Goal: Transaction & Acquisition: Subscribe to service/newsletter

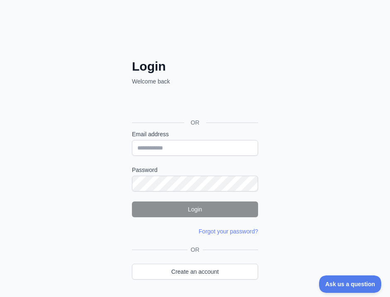
scroll to position [52, 0]
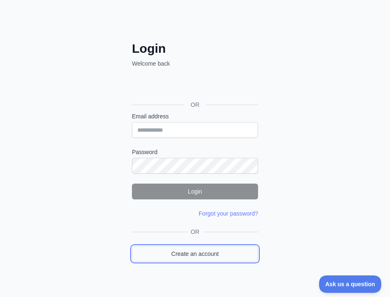
click at [217, 254] on link "Create an account" at bounding box center [195, 254] width 126 height 16
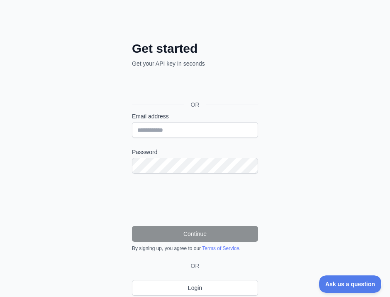
click at [180, 120] on label "Email address" at bounding box center [195, 116] width 126 height 8
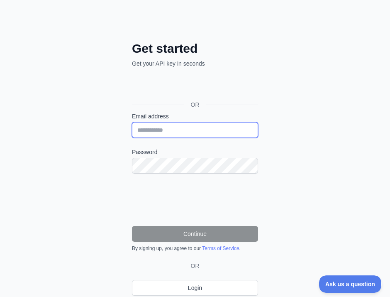
click at [180, 122] on input "Email address" at bounding box center [195, 130] width 126 height 16
click at [183, 132] on input "Email address" at bounding box center [195, 130] width 126 height 16
paste input "**********"
type input "**********"
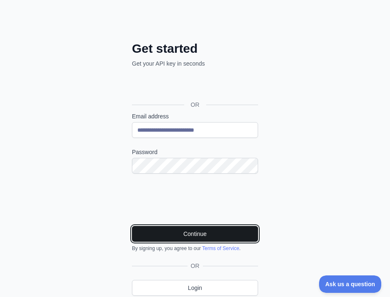
click at [195, 233] on button "Continue" at bounding box center [195, 234] width 126 height 16
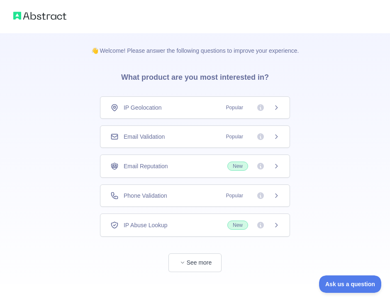
click at [194, 135] on div "Email Validation Popular" at bounding box center [194, 136] width 169 height 8
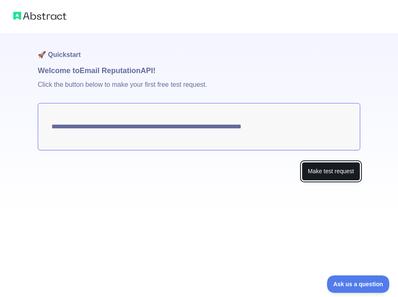
click at [325, 169] on button "Make test request" at bounding box center [331, 171] width 59 height 19
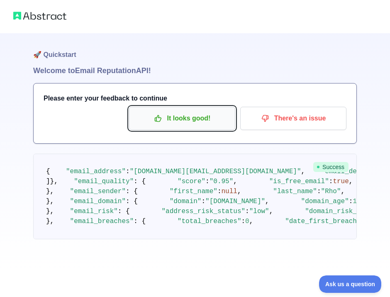
click at [176, 120] on p "It looks good!" at bounding box center [182, 118] width 94 height 14
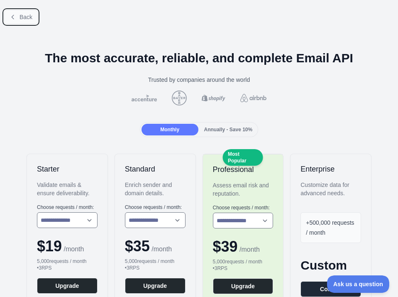
click at [34, 20] on button "Back" at bounding box center [21, 17] width 34 height 14
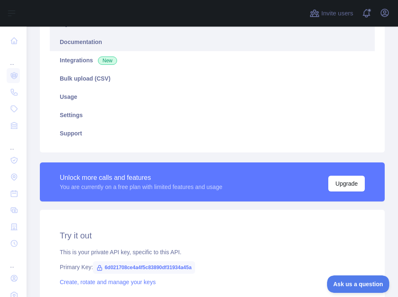
scroll to position [104, 0]
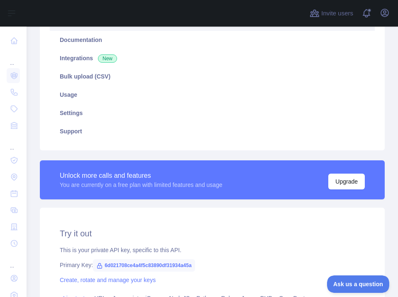
click at [178, 267] on span "6d021708ce4a4f5c83890df31934a45a" at bounding box center [144, 265] width 102 height 12
copy span "6d021708ce4a4f5c83890df31934a45a"
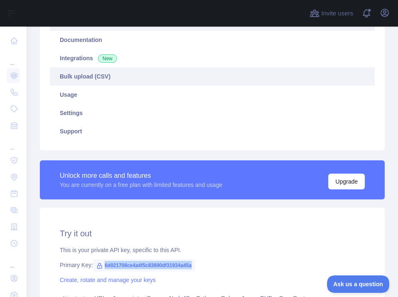
click at [316, 69] on link "Bulk upload (CSV)" at bounding box center [212, 76] width 325 height 18
